Goal: Transaction & Acquisition: Subscribe to service/newsletter

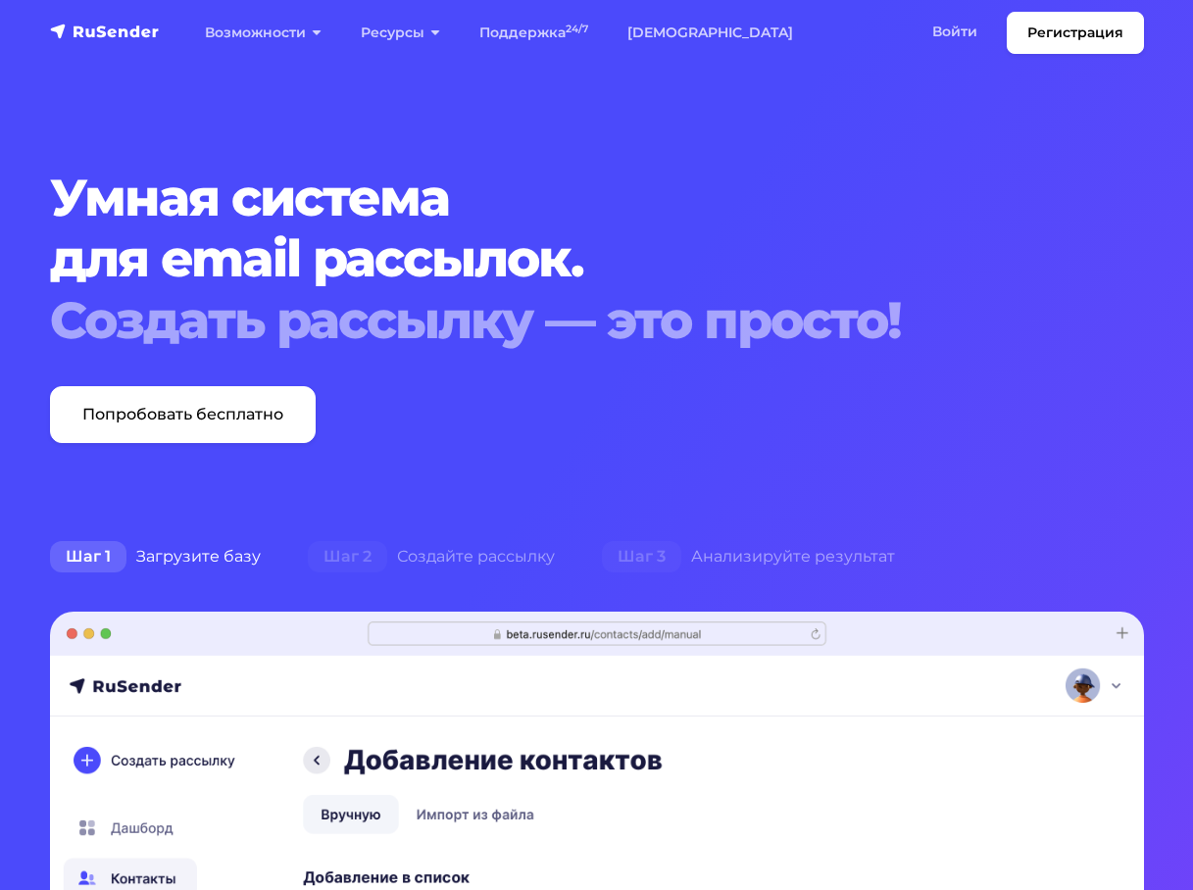
click at [944, 32] on link "Войти" at bounding box center [955, 32] width 84 height 40
click at [973, 36] on link "Войти" at bounding box center [955, 32] width 84 height 40
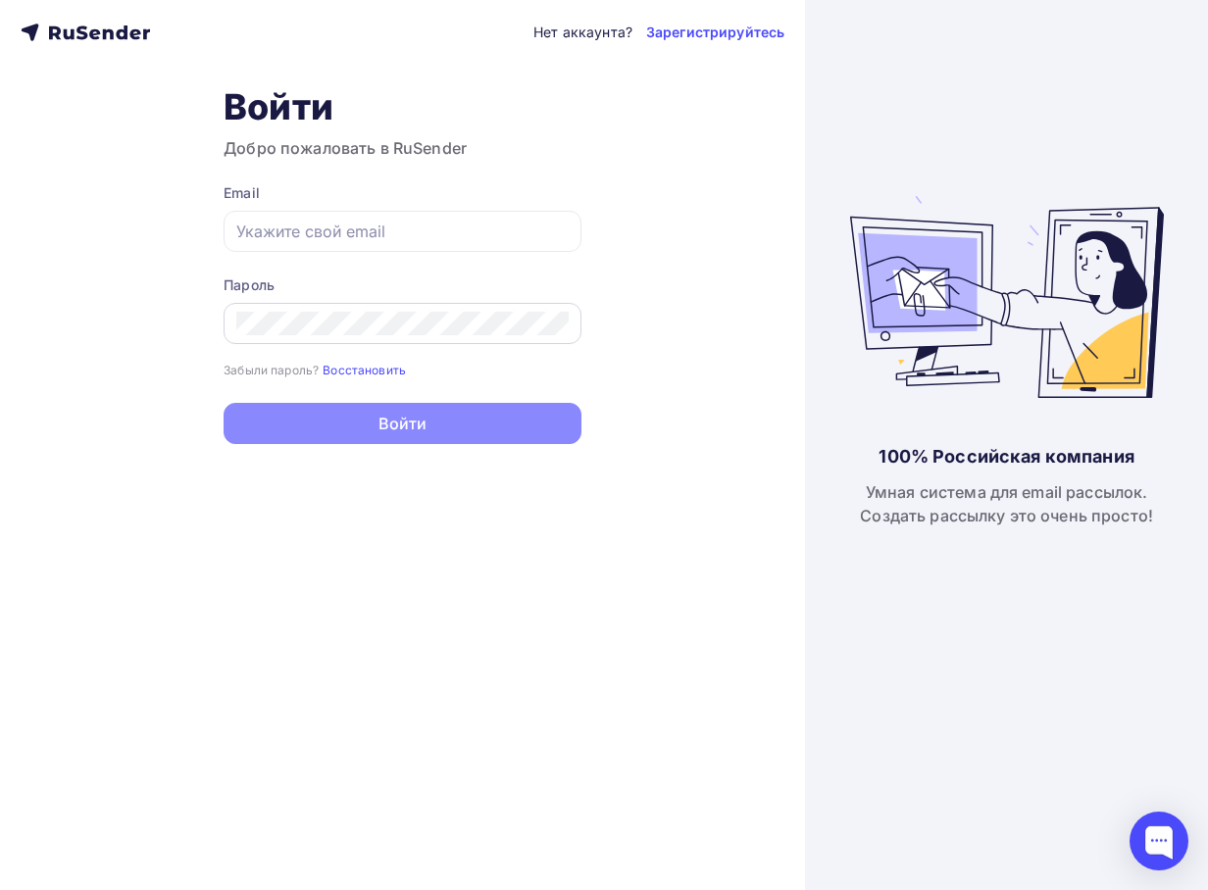
type input "[EMAIL_ADDRESS][DOMAIN_NAME]"
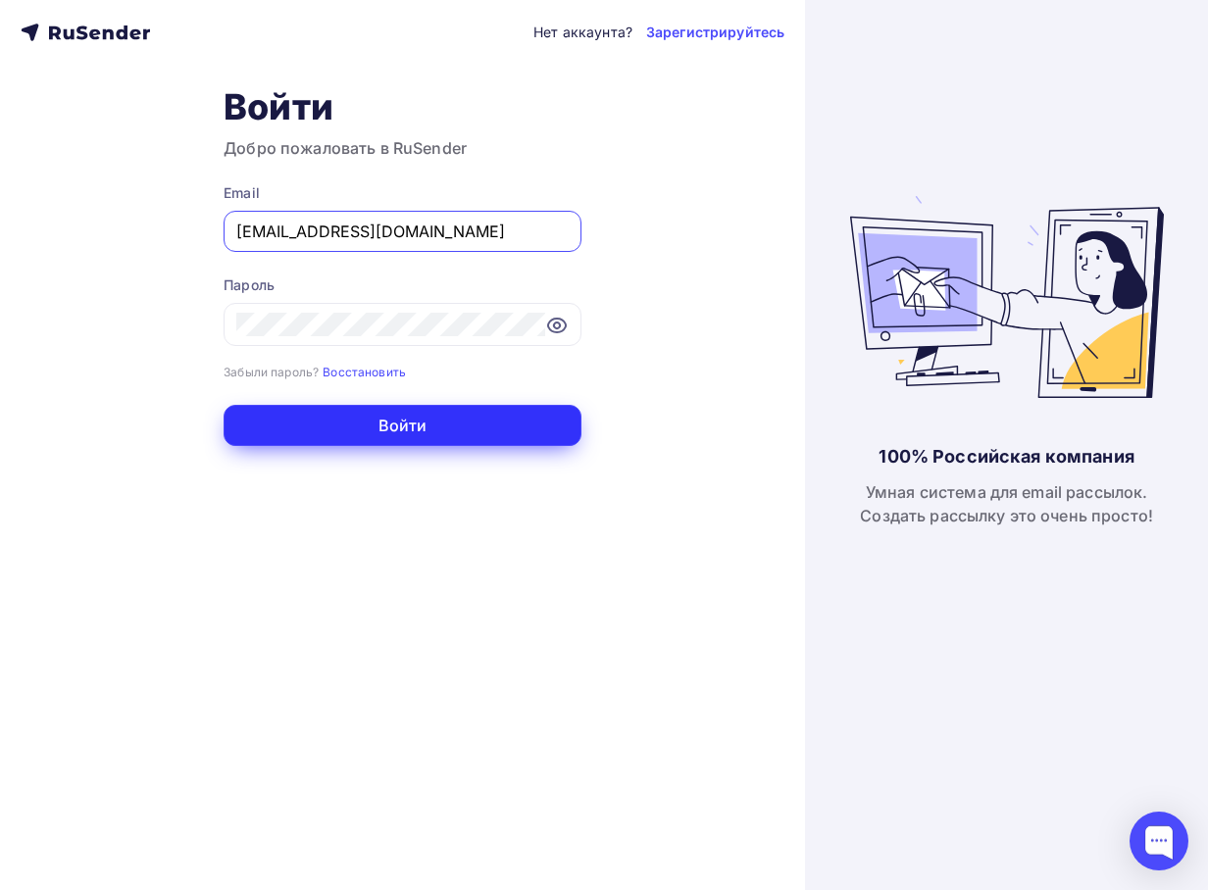
click at [276, 415] on button "Войти" at bounding box center [403, 425] width 358 height 41
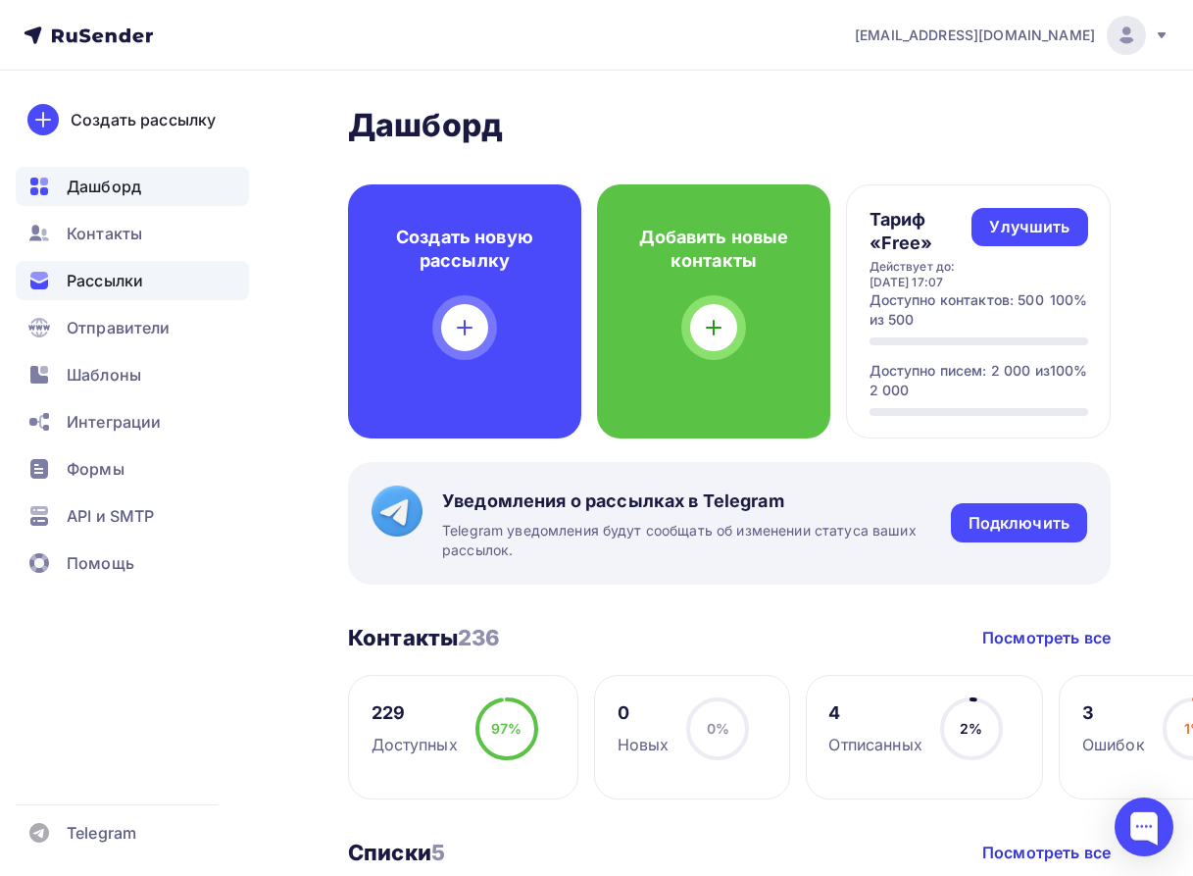
click at [98, 283] on span "Рассылки" at bounding box center [105, 281] width 76 height 24
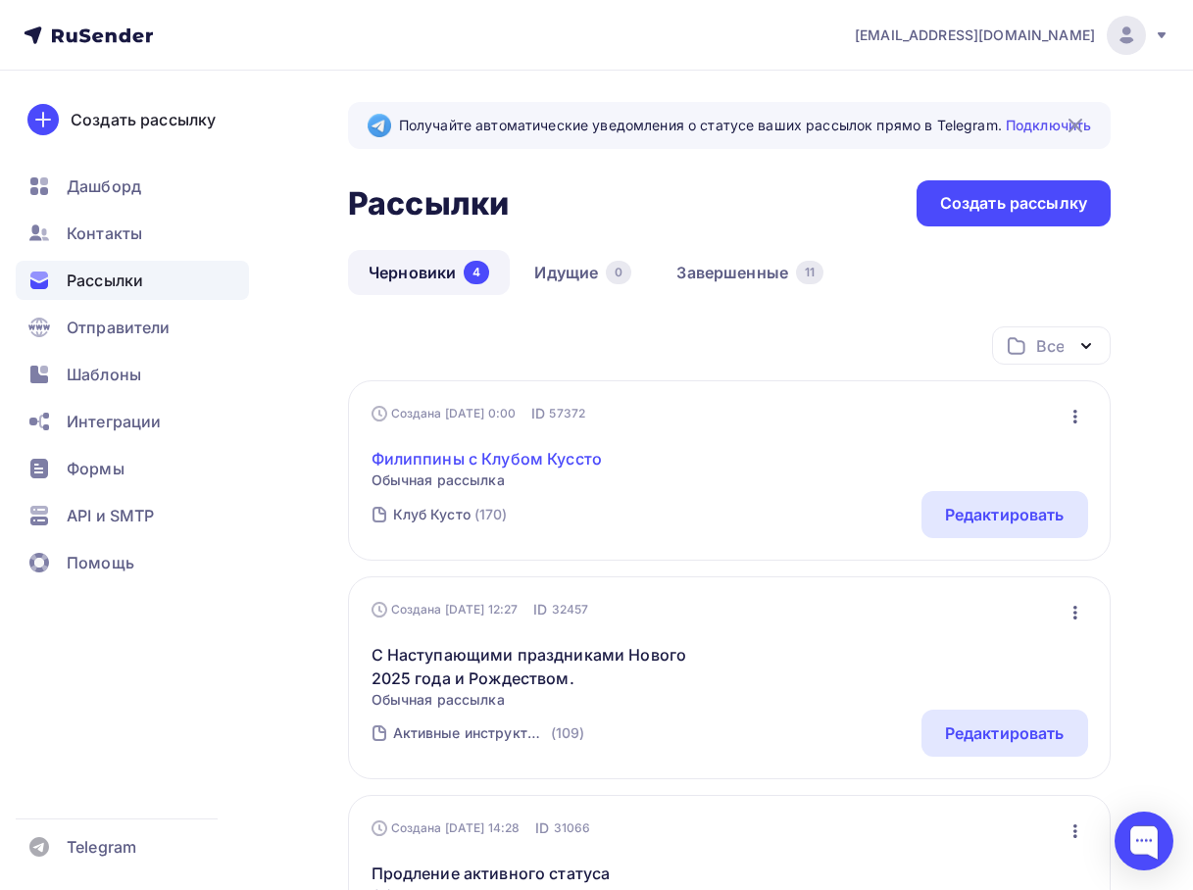
click at [543, 457] on link "Филиппины с Клубом Куссто" at bounding box center [487, 459] width 231 height 24
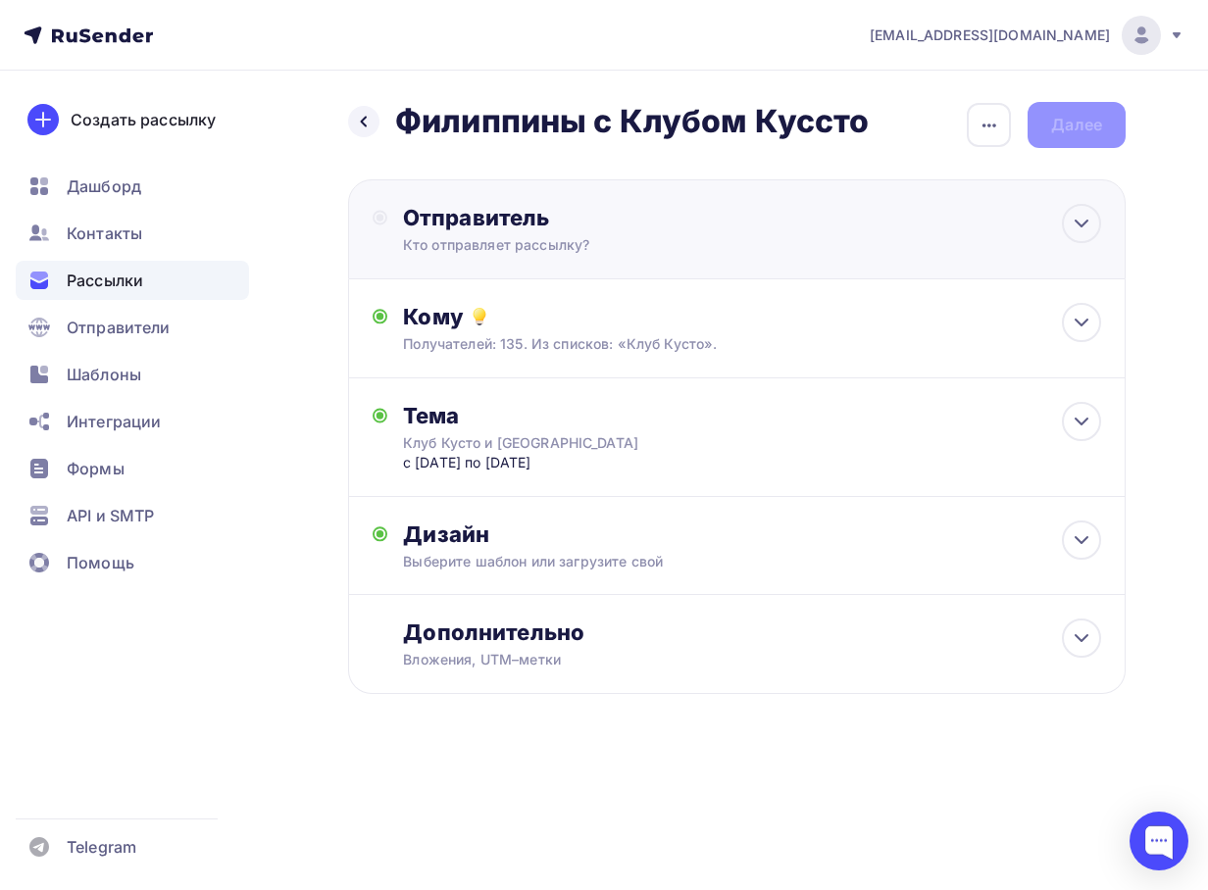
click at [701, 261] on div "Отправитель Кто отправляет рассылку? Email * [EMAIL_ADDRESS][DOMAIN_NAME] [EMAI…" at bounding box center [737, 229] width 778 height 100
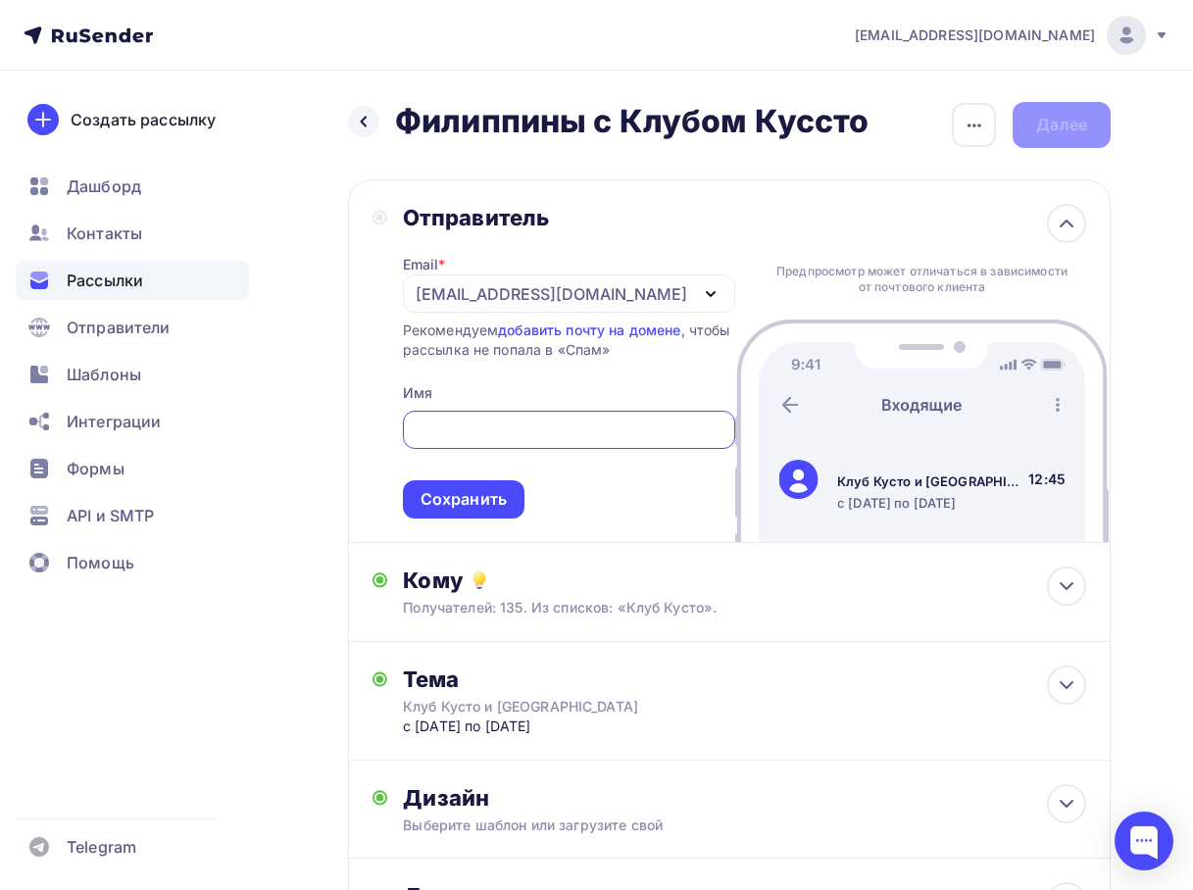
click at [453, 293] on div "[EMAIL_ADDRESS][DOMAIN_NAME]" at bounding box center [552, 294] width 272 height 24
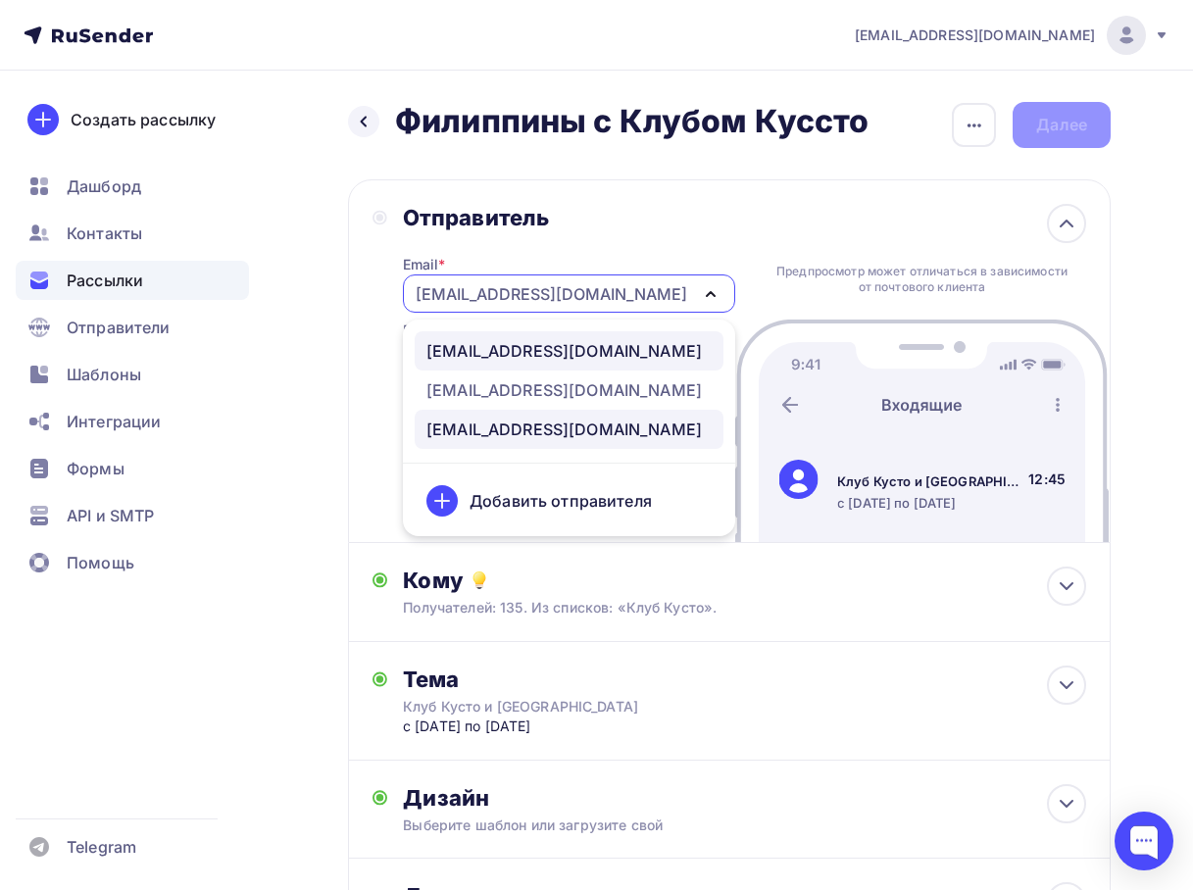
click at [495, 352] on div "[EMAIL_ADDRESS][DOMAIN_NAME]" at bounding box center [565, 351] width 276 height 24
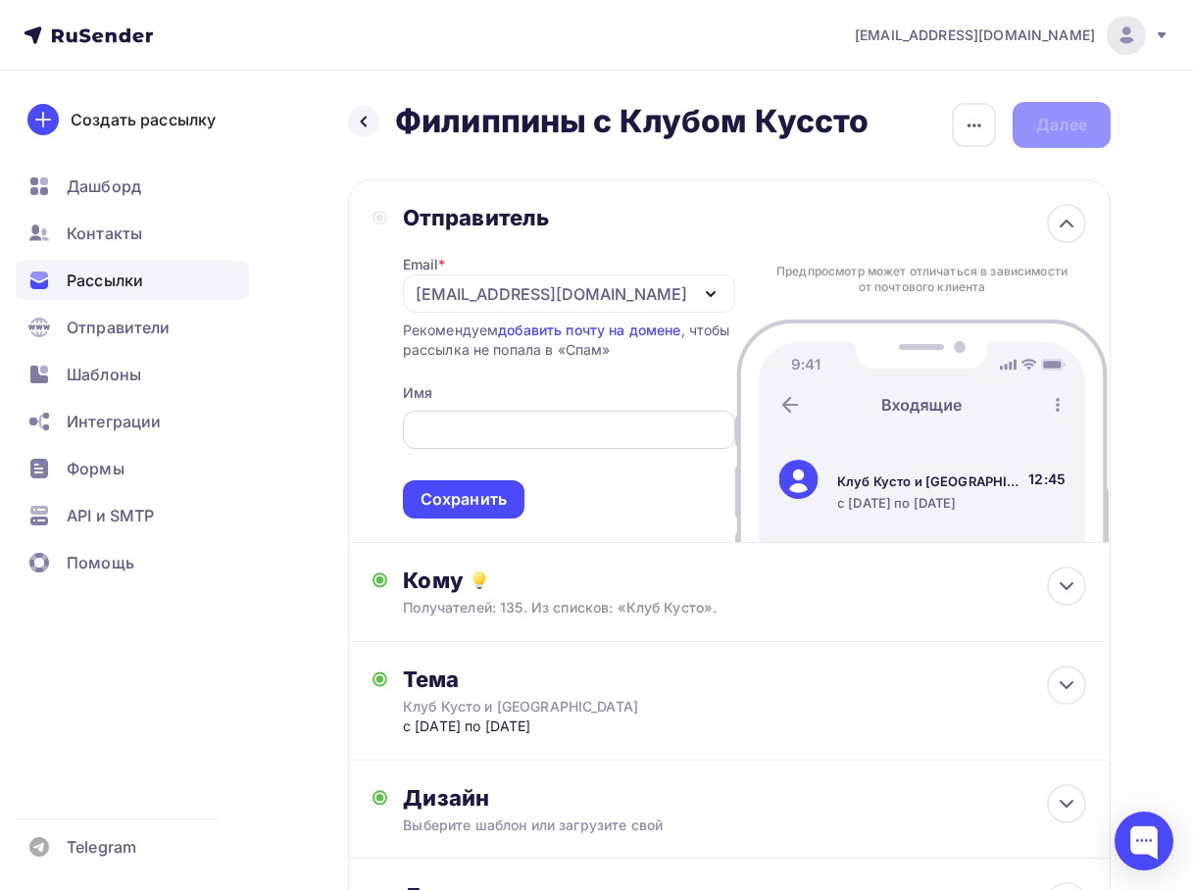
click at [512, 431] on input "text" at bounding box center [569, 431] width 310 height 24
type input "Клуб Кусто"
click at [468, 493] on div "Сохранить" at bounding box center [464, 499] width 86 height 23
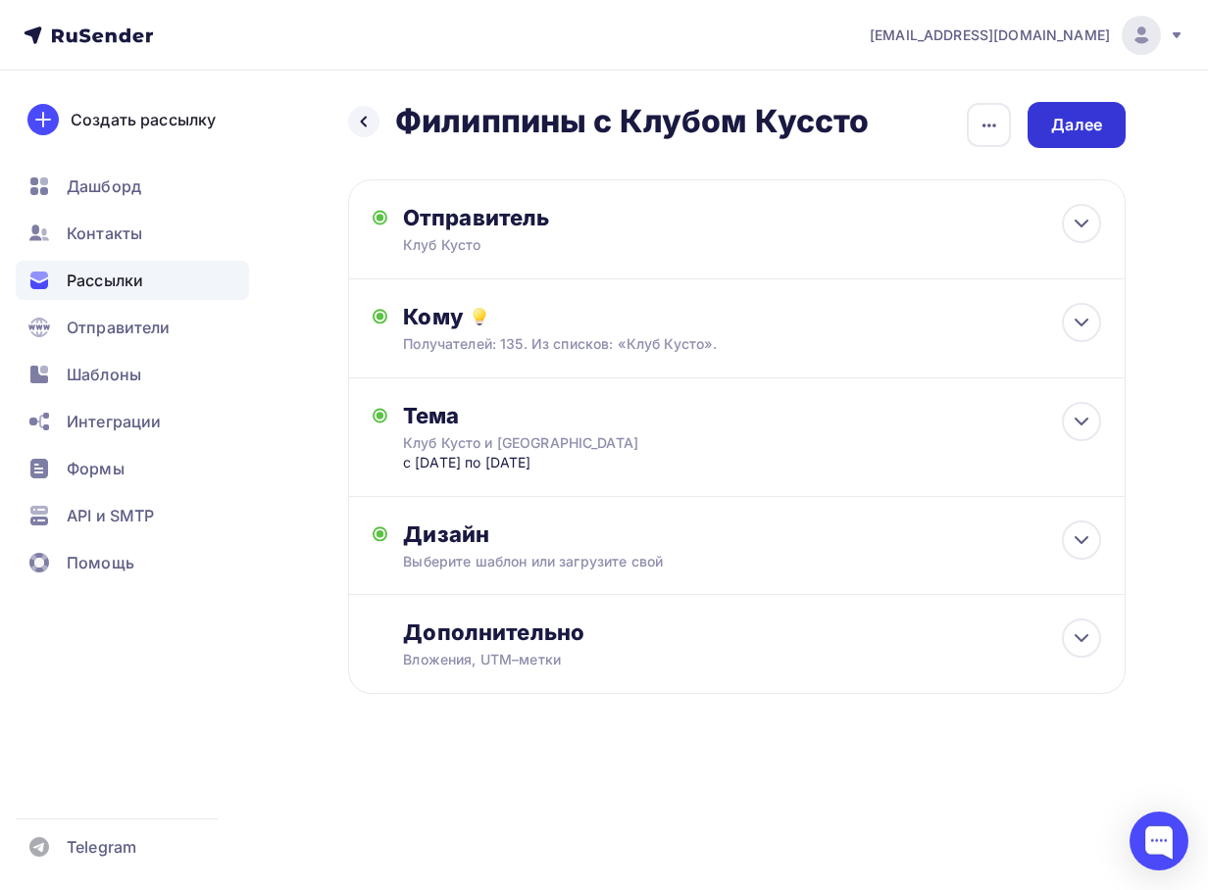
click at [1101, 137] on div "Далее" at bounding box center [1077, 125] width 98 height 46
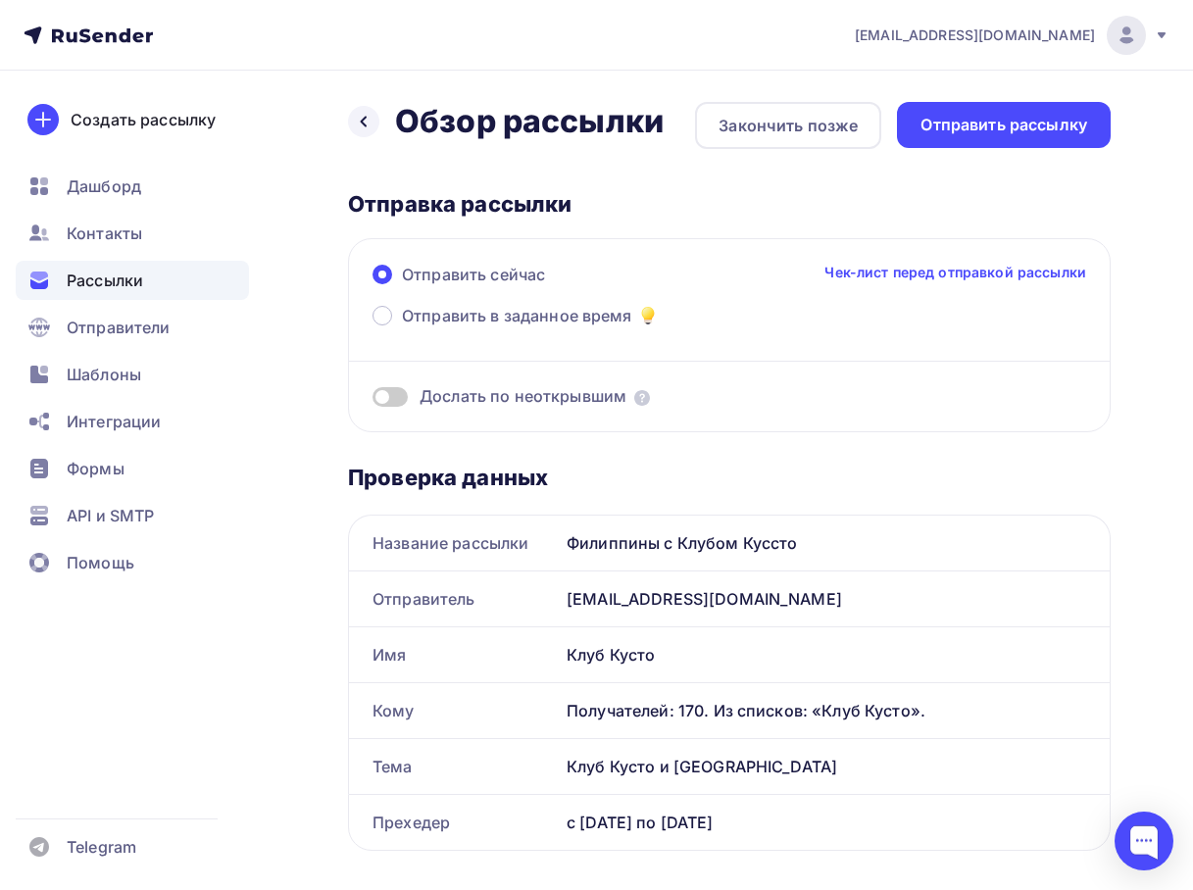
click at [765, 539] on div "Филиппины с Клубом Куссто" at bounding box center [834, 543] width 551 height 55
click at [359, 121] on icon at bounding box center [364, 122] width 16 height 16
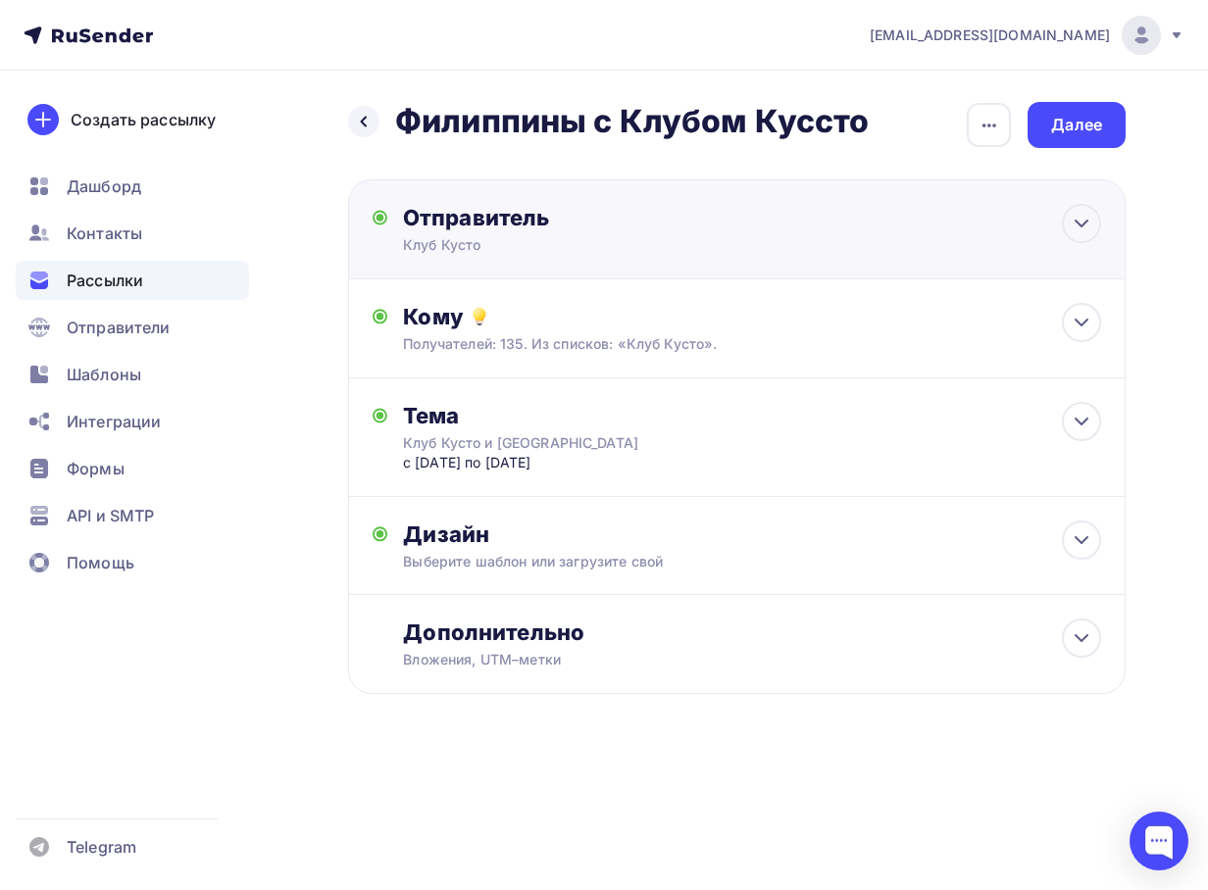
click at [527, 230] on div "Отправитель" at bounding box center [615, 217] width 425 height 27
type input "Клуб Кусто"
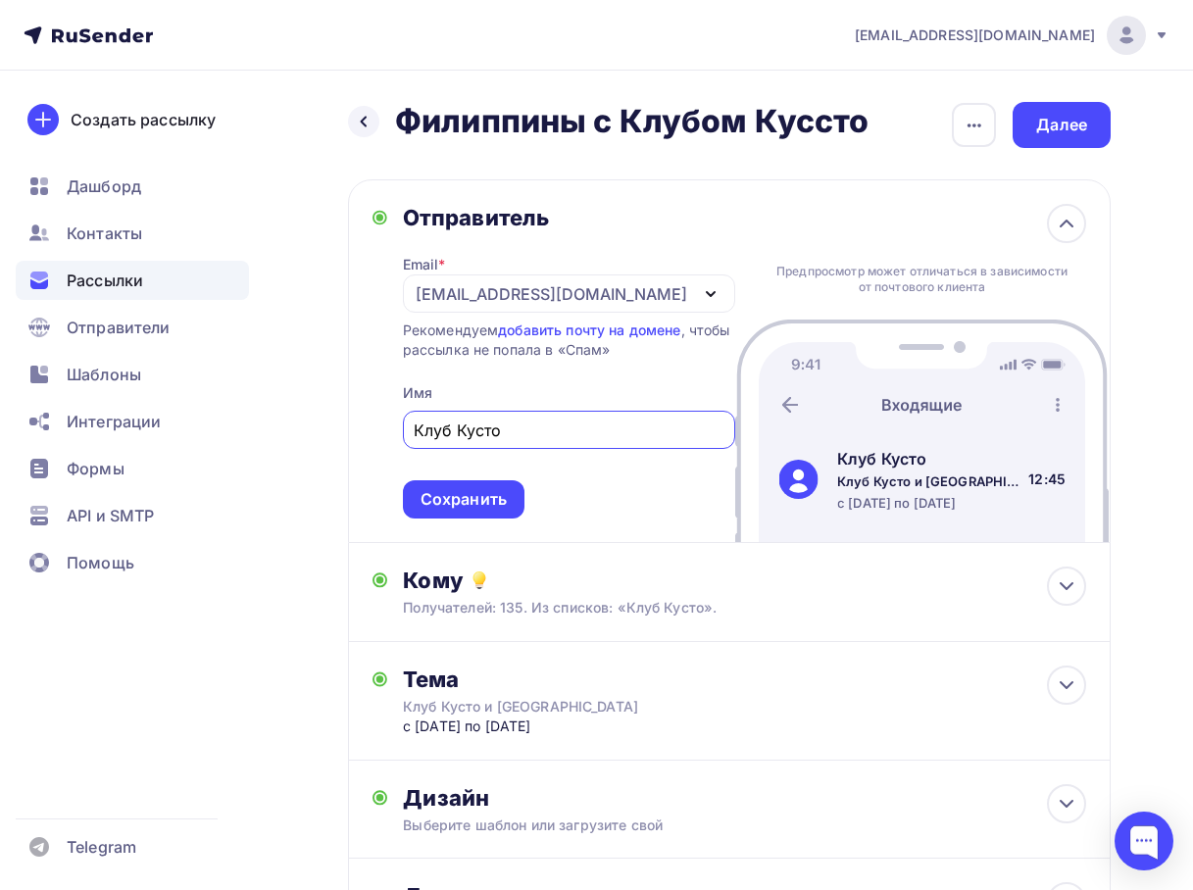
click at [383, 130] on div "Назад Филиппины с Клубом Куссто Филиппины с Клубом Куссто" at bounding box center [609, 121] width 522 height 39
click at [352, 125] on div at bounding box center [363, 121] width 31 height 31
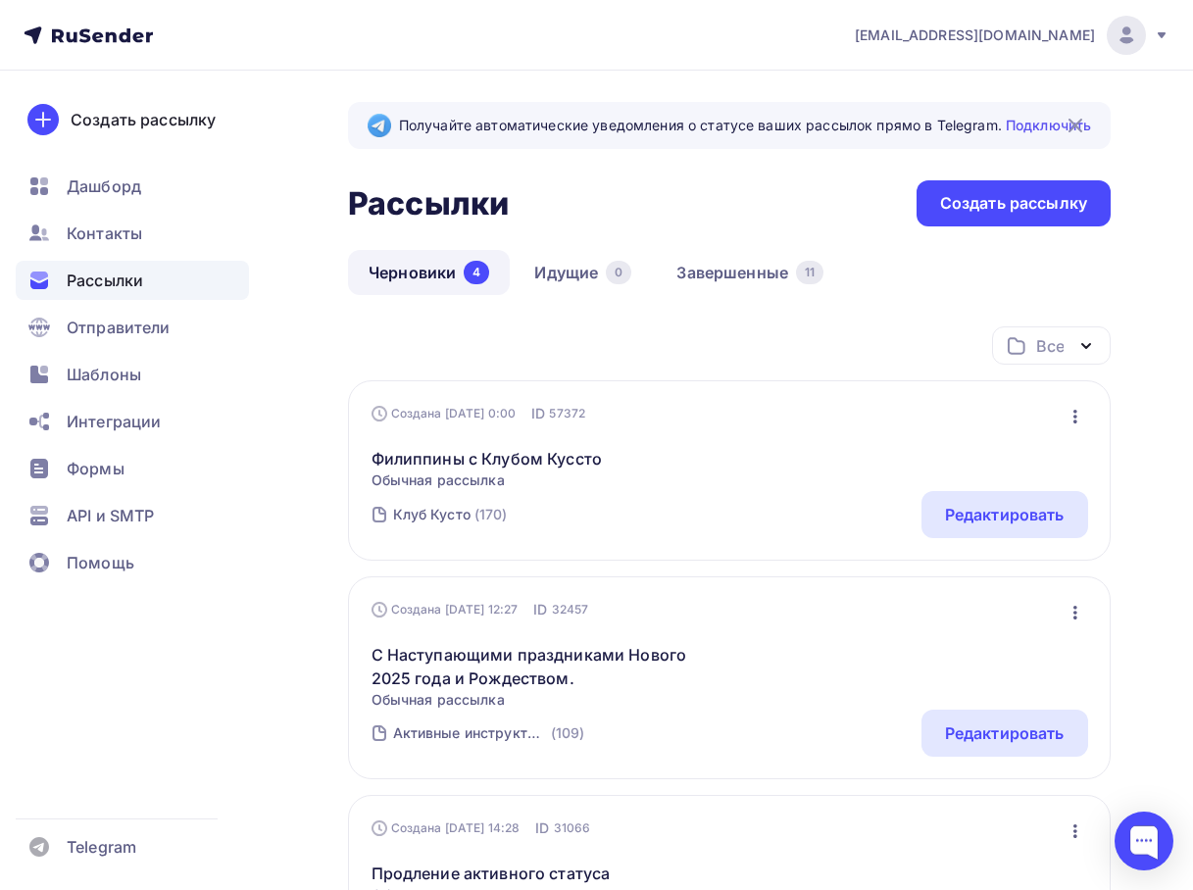
click at [1073, 426] on icon "button" at bounding box center [1076, 417] width 24 height 24
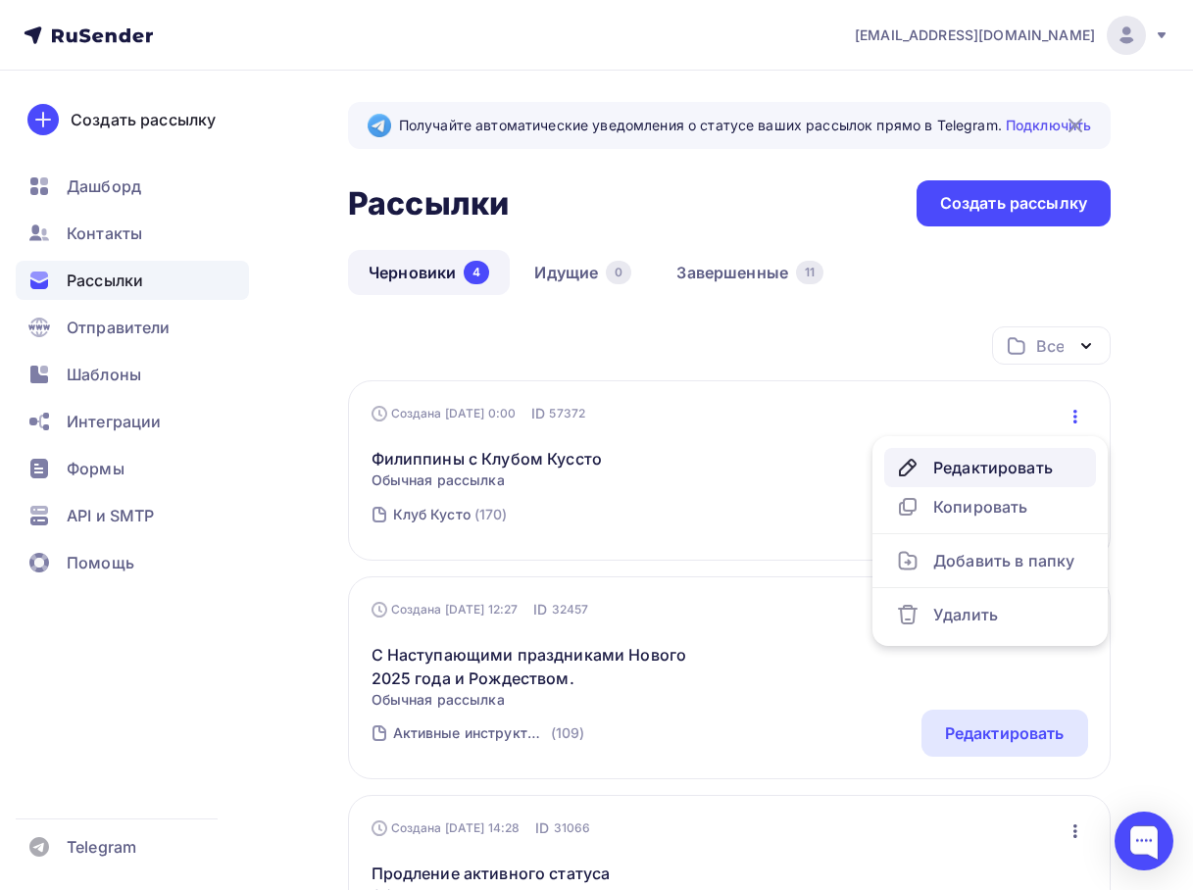
click at [1010, 462] on div "Редактировать" at bounding box center [990, 468] width 188 height 24
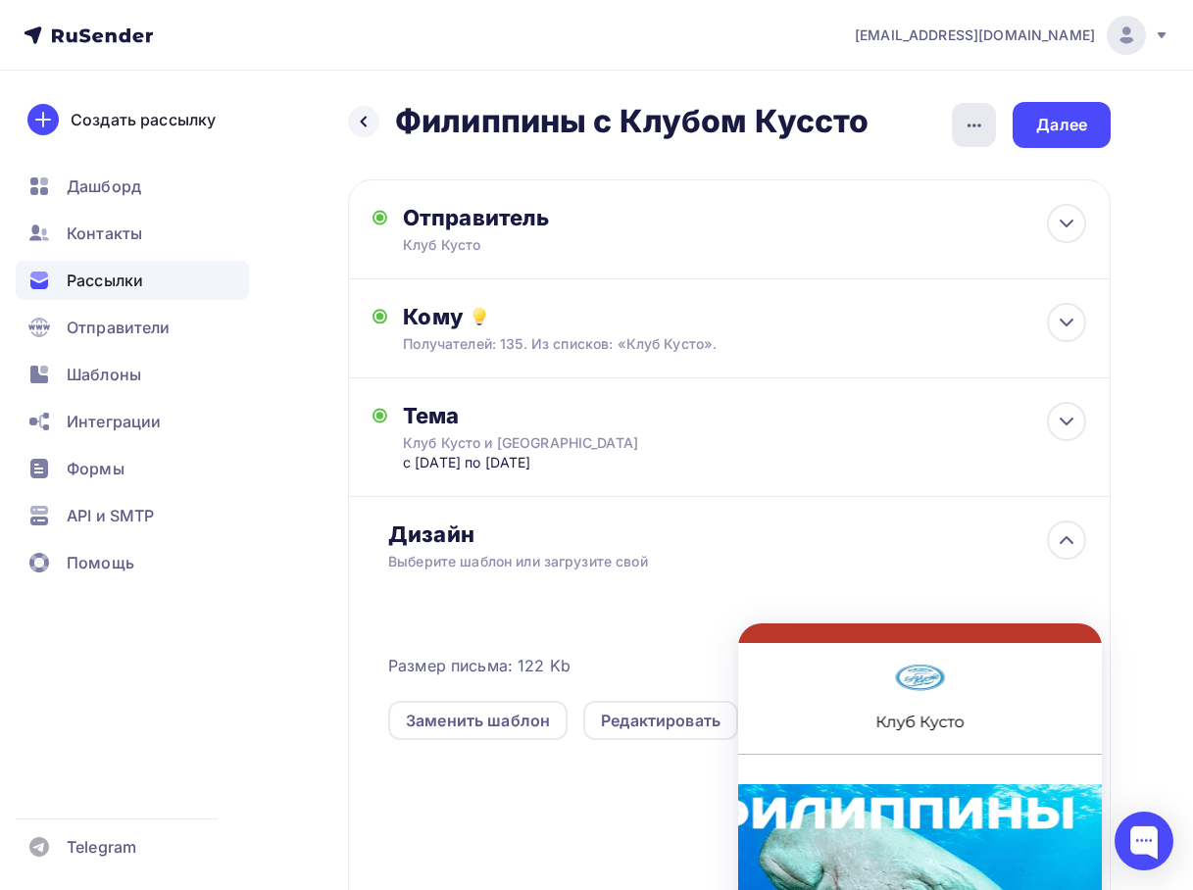
click at [954, 126] on div "button" at bounding box center [974, 125] width 44 height 44
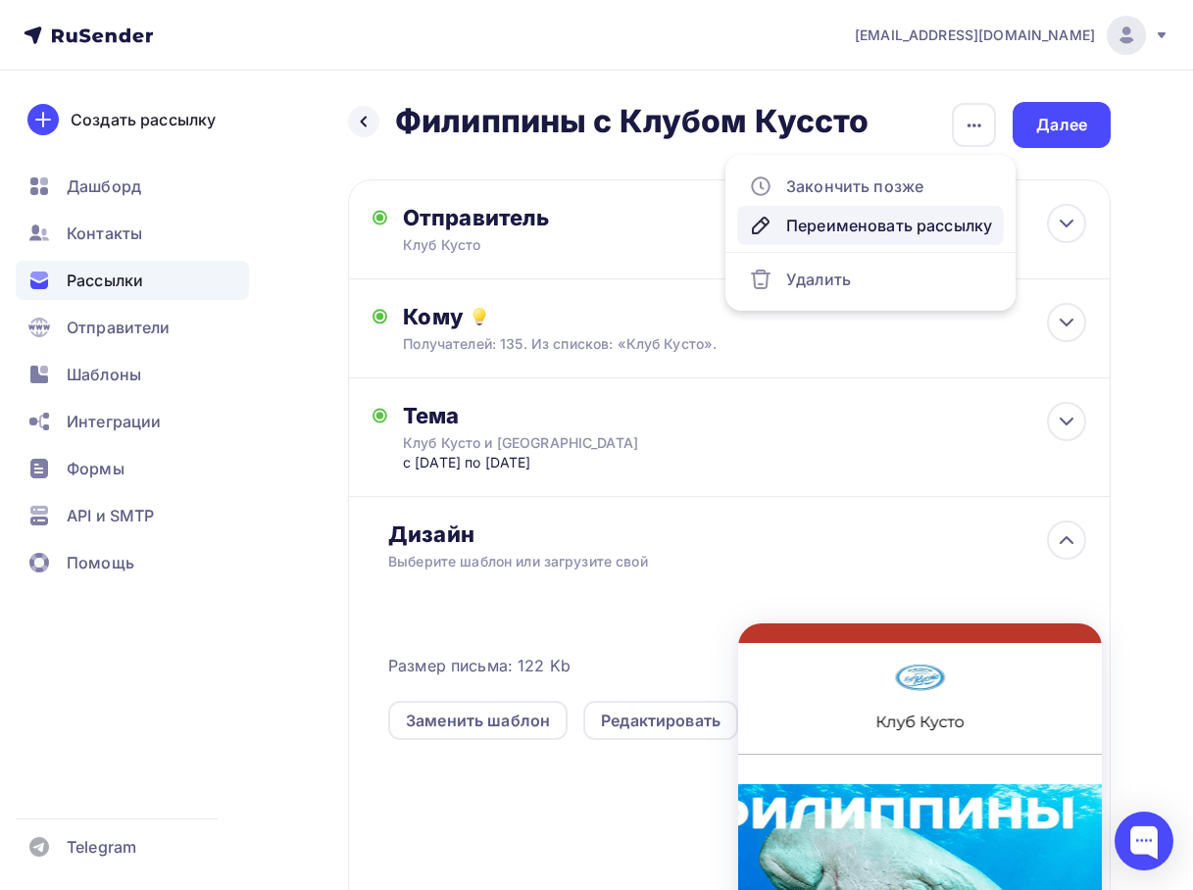
click at [909, 225] on div "Переименовать рассылку" at bounding box center [870, 226] width 243 height 24
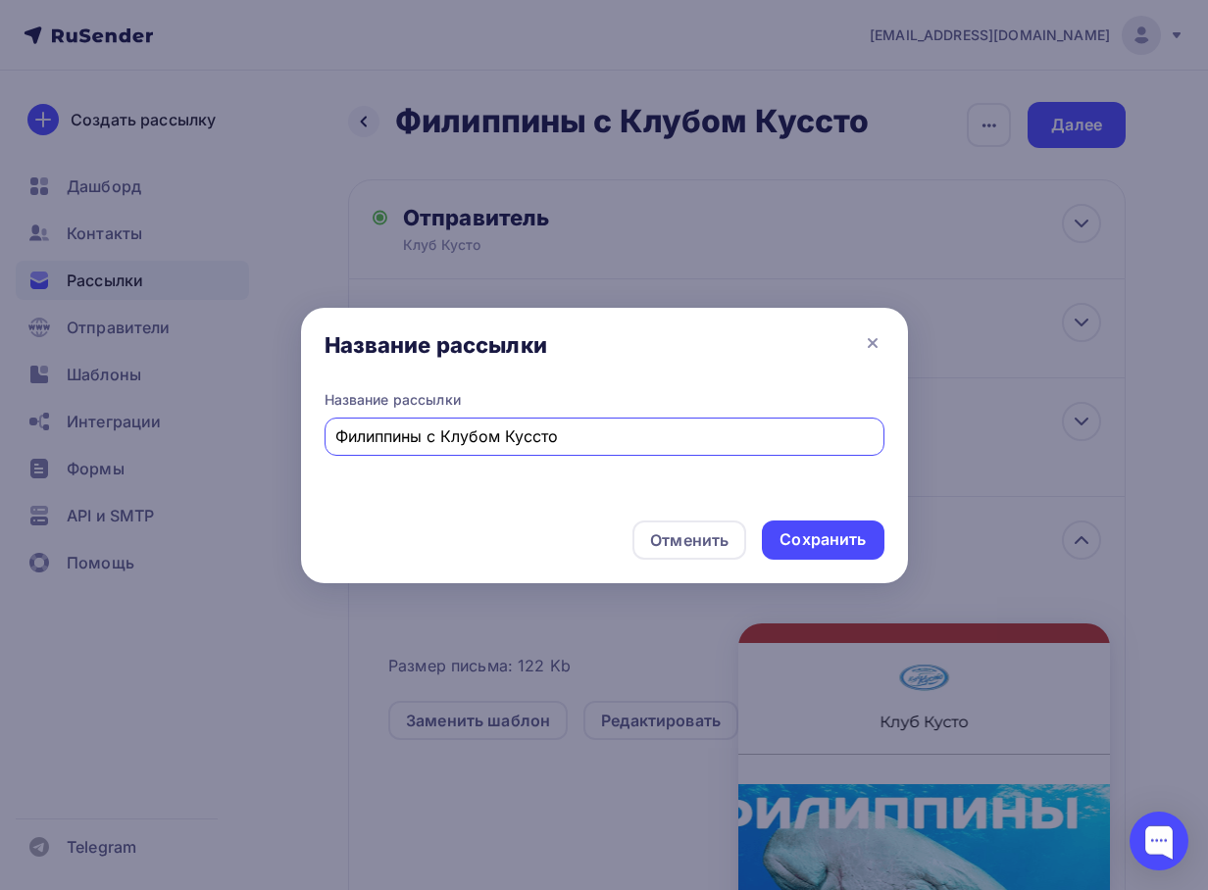
click at [534, 434] on input "Филиппины с Клубом Куссто" at bounding box center [603, 437] width 537 height 24
type input "Филиппины с Клубом Кусто"
click at [841, 552] on div "Сохранить" at bounding box center [823, 540] width 122 height 39
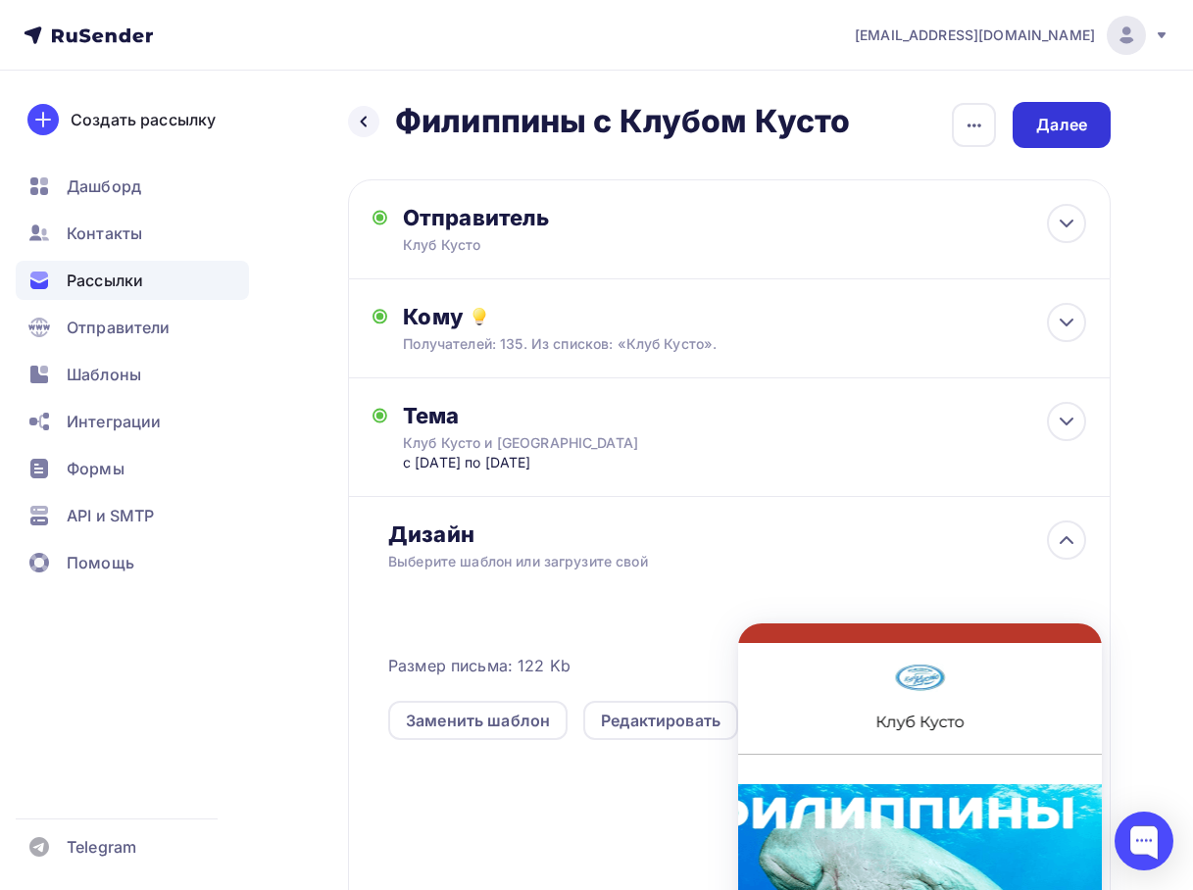
click at [1048, 124] on div "Далее" at bounding box center [1061, 125] width 51 height 23
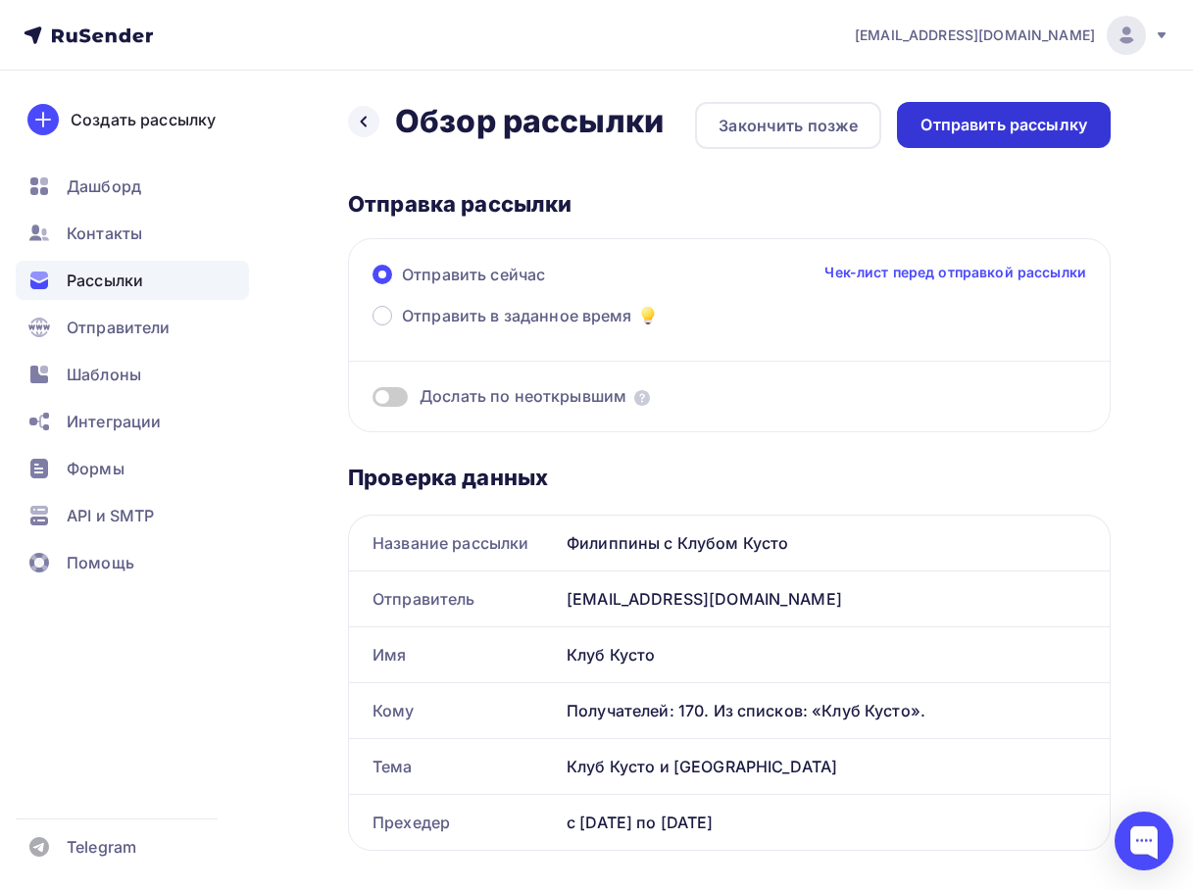
click at [965, 133] on div "Отправить рассылку" at bounding box center [1004, 125] width 167 height 23
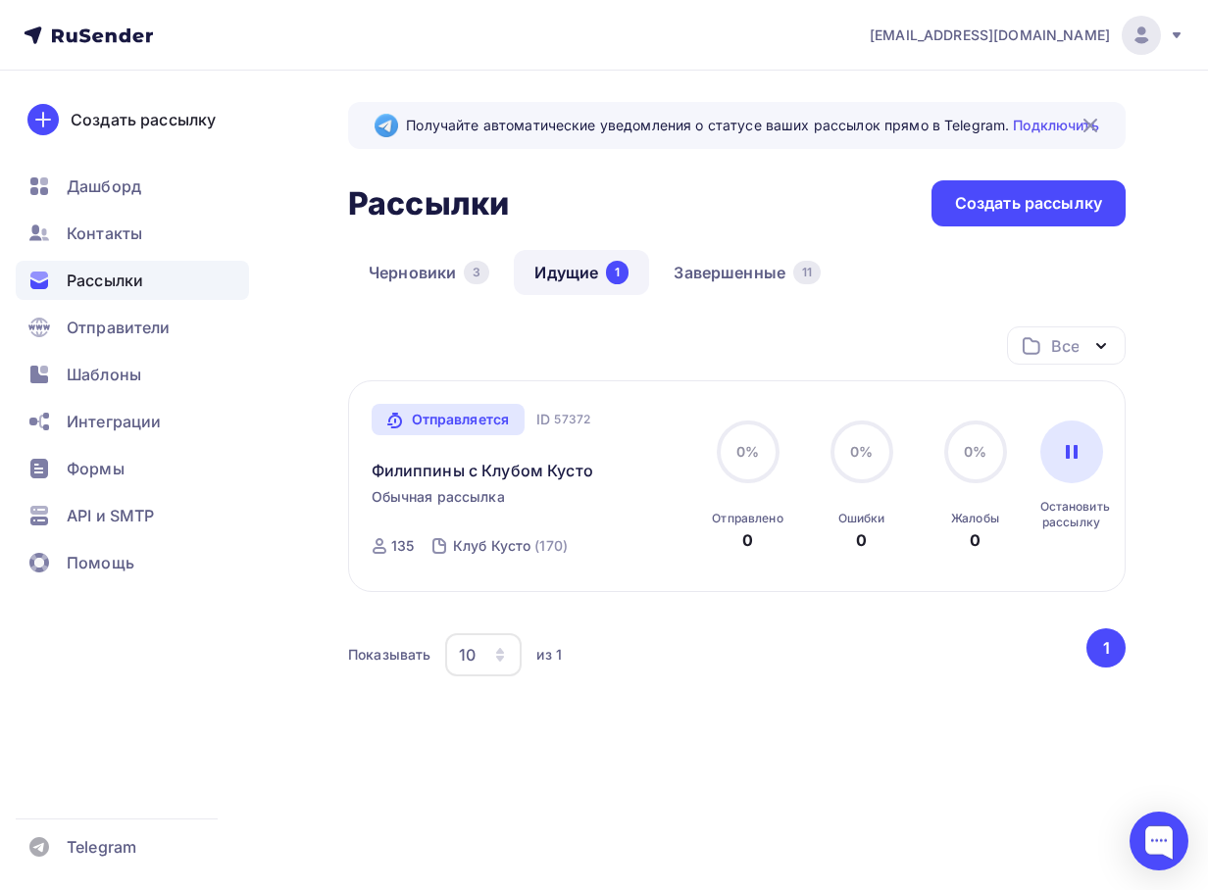
click at [477, 429] on div "Отправляется" at bounding box center [449, 419] width 154 height 31
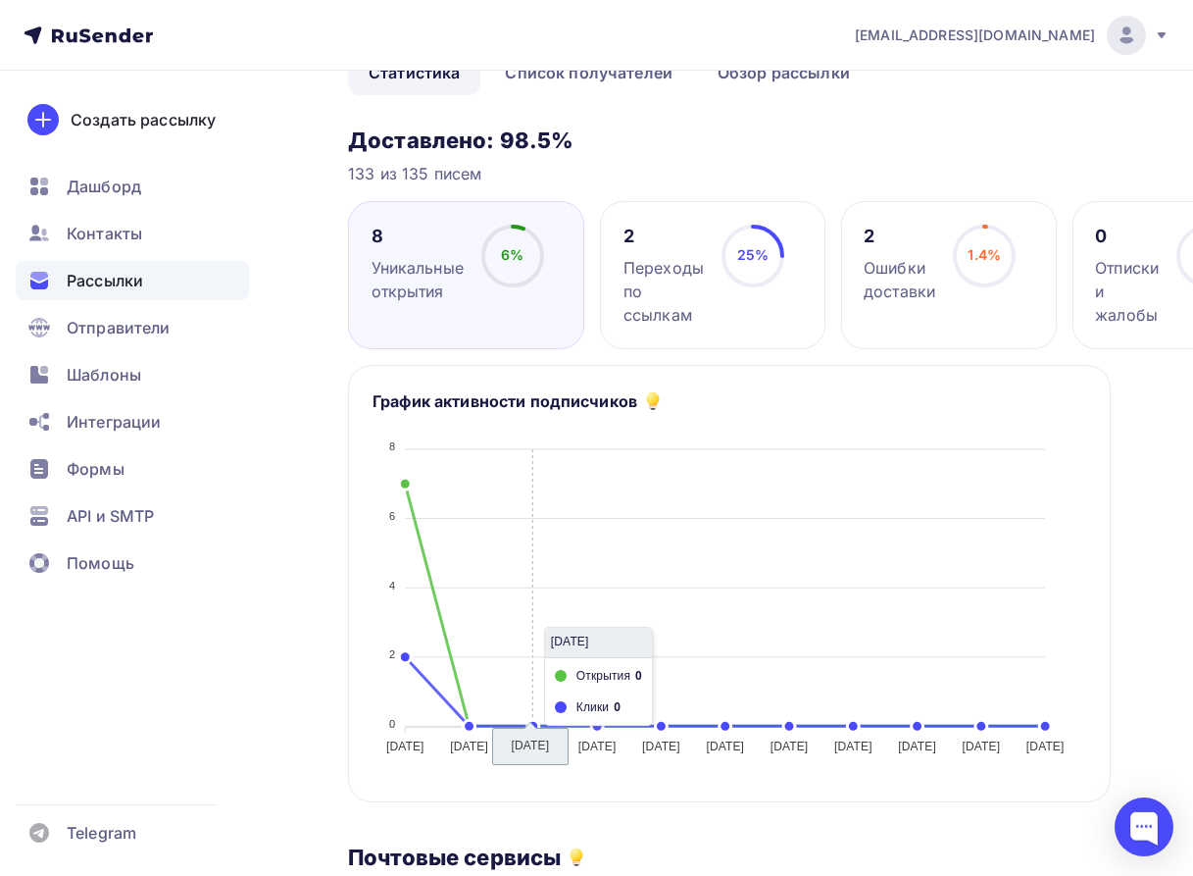
scroll to position [392, 0]
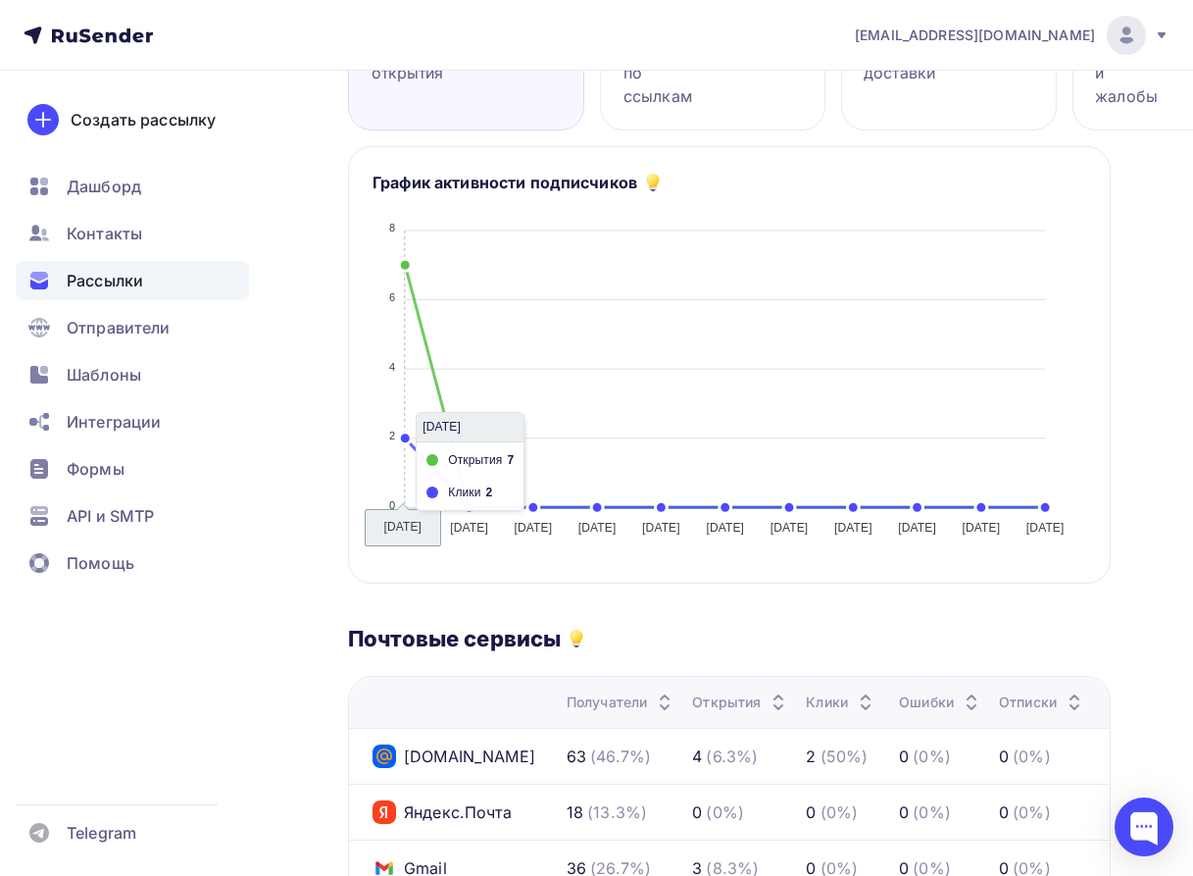
click at [405, 267] on line at bounding box center [405, 369] width 0 height 276
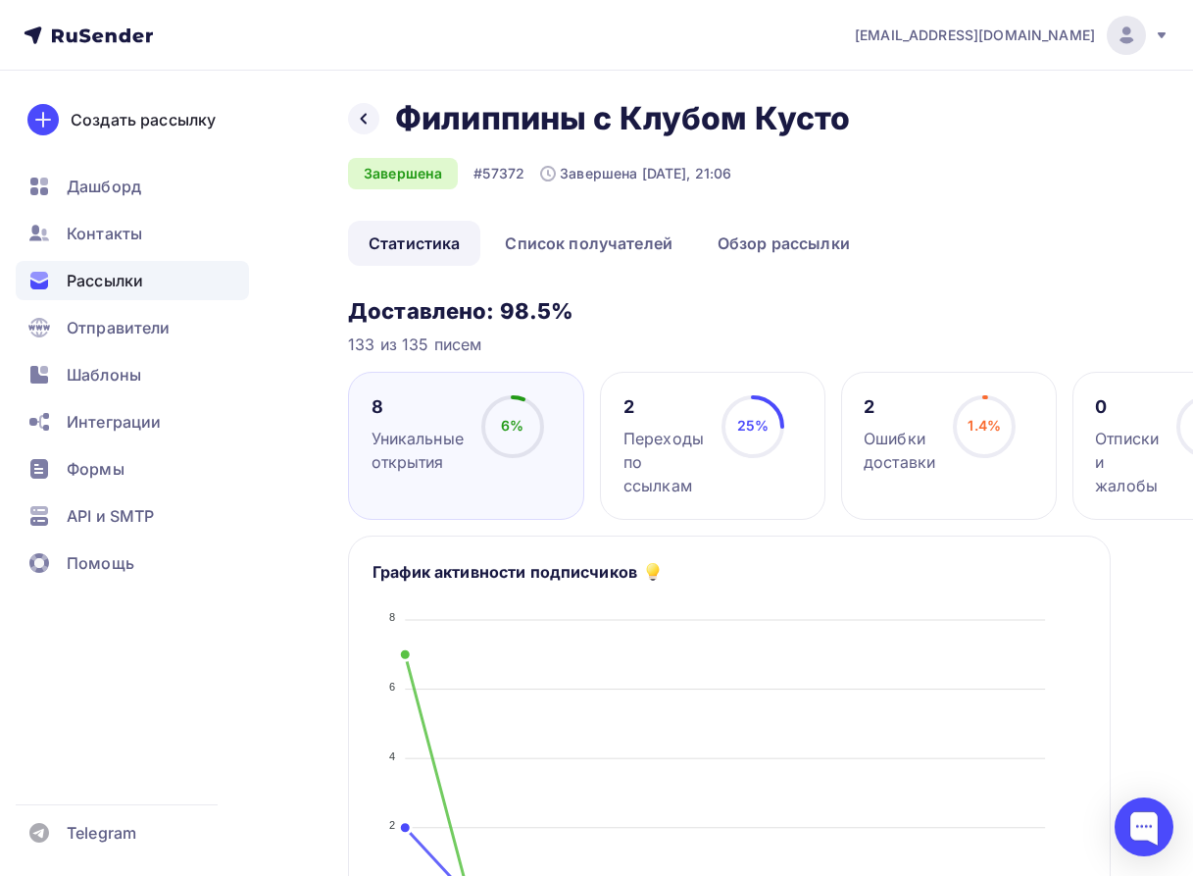
scroll to position [0, 0]
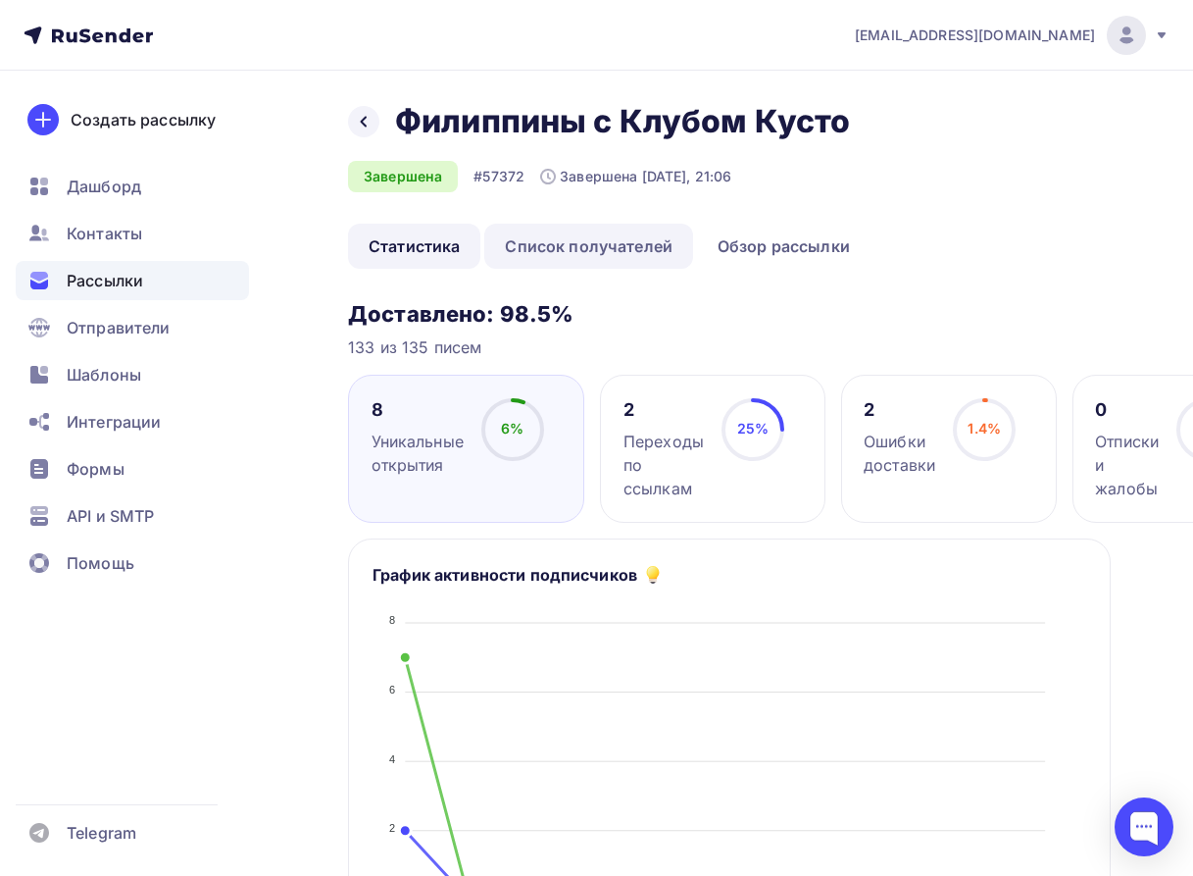
click at [536, 247] on link "Список получателей" at bounding box center [588, 246] width 209 height 45
